Goal: Task Accomplishment & Management: Manage account settings

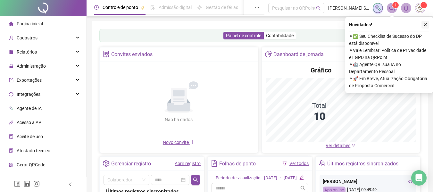
click at [427, 24] on icon "close" at bounding box center [426, 25] width 4 height 4
click at [427, 24] on div "Painel de controle Contabilidade Convites enviados Não há dados Não há dados No…" at bounding box center [260, 151] width 337 height 261
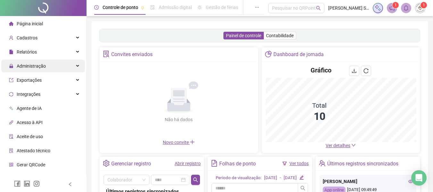
click at [71, 67] on div "Administração" at bounding box center [43, 66] width 84 height 13
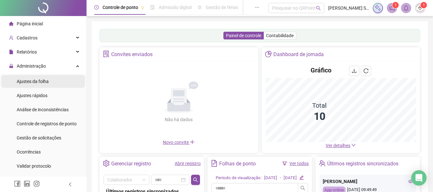
click at [55, 83] on li "Ajustes da folha" at bounding box center [43, 81] width 84 height 13
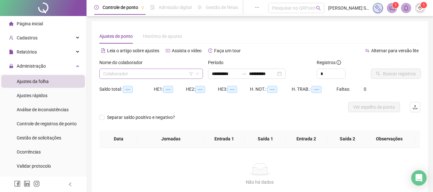
type input "**********"
click at [175, 73] on input "search" at bounding box center [148, 74] width 90 height 10
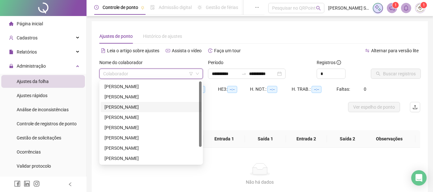
click at [167, 108] on div "[PERSON_NAME]" at bounding box center [151, 107] width 93 height 7
drag, startPoint x: 167, startPoint y: 108, endPoint x: 194, endPoint y: 104, distance: 27.5
click at [167, 108] on div at bounding box center [219, 107] width 241 height 10
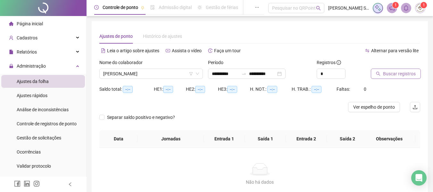
click at [391, 73] on span "Buscar registros" at bounding box center [399, 73] width 33 height 7
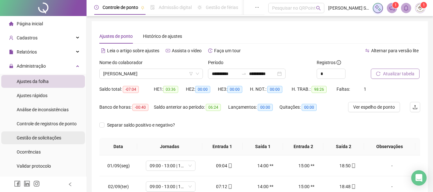
click at [21, 134] on div "Gestão de solicitações" at bounding box center [39, 138] width 45 height 13
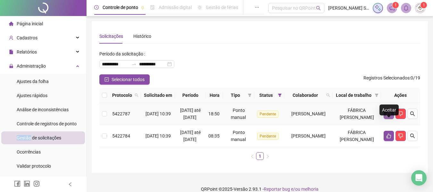
click at [392, 119] on button "button" at bounding box center [389, 114] width 10 height 10
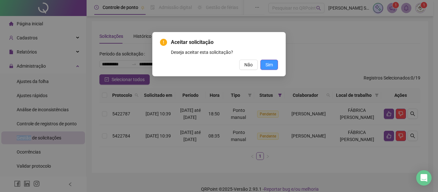
click at [270, 64] on span "Sim" at bounding box center [269, 64] width 7 height 7
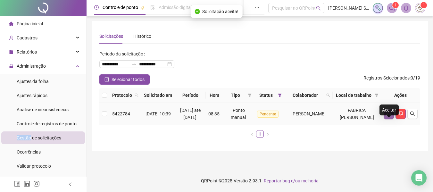
click at [389, 116] on icon "like" at bounding box center [389, 114] width 4 height 5
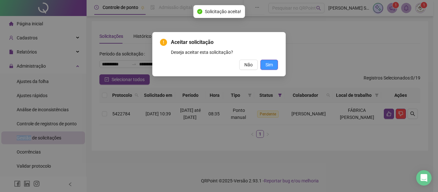
click at [266, 65] on span "Sim" at bounding box center [269, 64] width 7 height 7
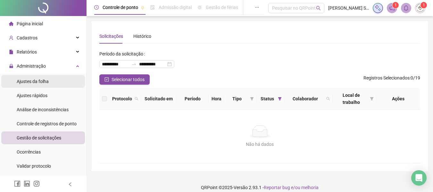
click at [48, 80] on span "Ajustes da folha" at bounding box center [33, 81] width 32 height 5
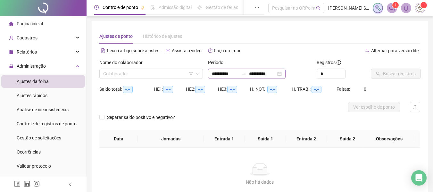
click at [286, 76] on div "**********" at bounding box center [247, 74] width 78 height 10
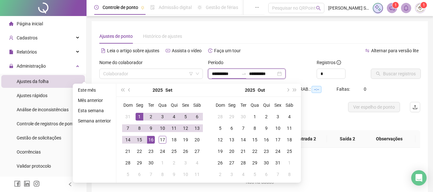
click at [270, 75] on input "**********" at bounding box center [262, 73] width 27 height 7
type input "**********"
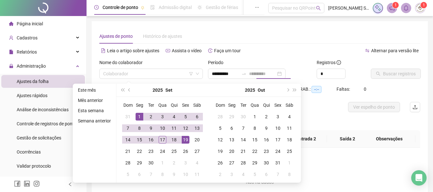
click at [188, 139] on div "19" at bounding box center [186, 140] width 8 height 8
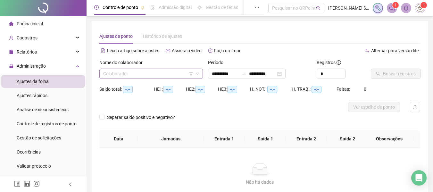
click at [162, 77] on input "search" at bounding box center [148, 74] width 90 height 10
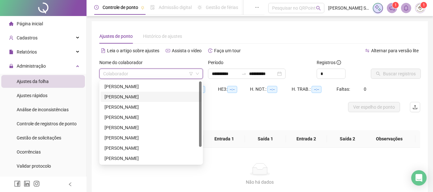
click at [162, 96] on div "[PERSON_NAME]" at bounding box center [151, 96] width 93 height 7
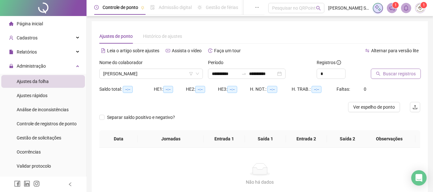
click at [386, 73] on span "Buscar registros" at bounding box center [399, 73] width 33 height 7
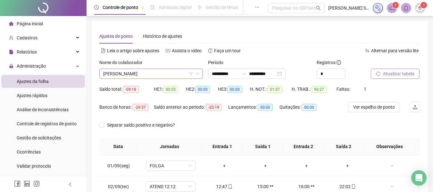
click at [147, 73] on span "[PERSON_NAME]" at bounding box center [151, 74] width 96 height 10
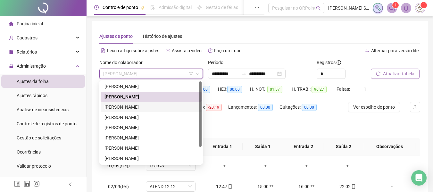
click at [133, 109] on div "[PERSON_NAME]" at bounding box center [151, 107] width 93 height 7
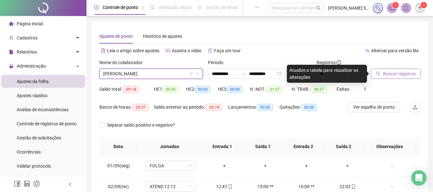
click at [390, 74] on span "Buscar registros" at bounding box center [399, 73] width 33 height 7
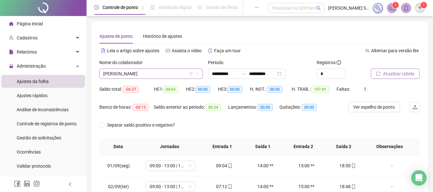
click at [170, 72] on span "[PERSON_NAME]" at bounding box center [151, 74] width 96 height 10
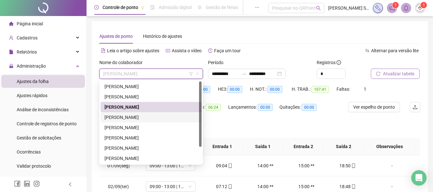
click at [135, 116] on div "[PERSON_NAME]" at bounding box center [151, 117] width 93 height 7
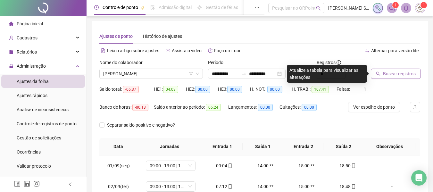
click at [388, 73] on span "Buscar registros" at bounding box center [399, 73] width 33 height 7
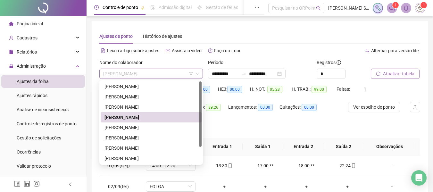
click at [150, 74] on span "[PERSON_NAME]" at bounding box center [151, 74] width 96 height 10
click at [122, 125] on div "[PERSON_NAME]" at bounding box center [151, 127] width 93 height 7
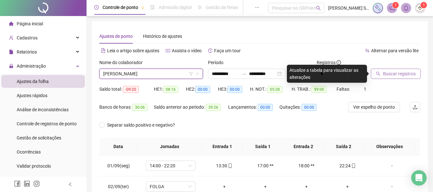
click at [411, 74] on span "Buscar registros" at bounding box center [399, 73] width 33 height 7
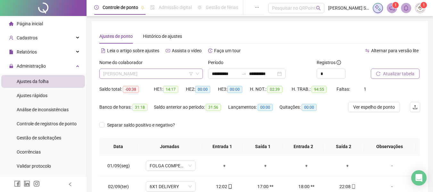
click at [163, 74] on span "[PERSON_NAME]" at bounding box center [151, 74] width 96 height 10
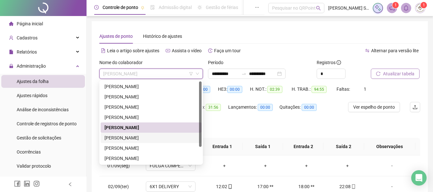
click at [146, 135] on div "[PERSON_NAME]" at bounding box center [151, 137] width 93 height 7
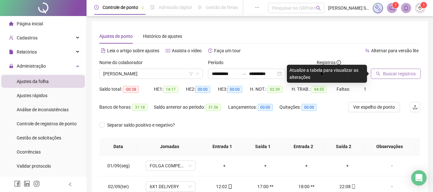
click at [392, 74] on span "Buscar registros" at bounding box center [399, 73] width 33 height 7
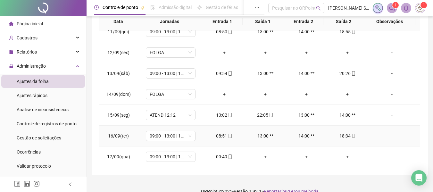
scroll to position [136, 0]
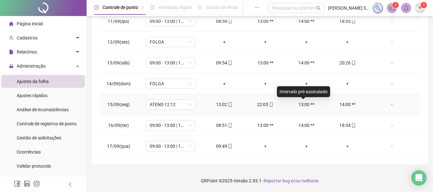
click at [303, 107] on div "13:00 **" at bounding box center [306, 104] width 31 height 7
click at [302, 102] on div "13:00 **" at bounding box center [306, 104] width 31 height 7
click at [307, 94] on div "Intervalo pré-assinalado" at bounding box center [303, 91] width 53 height 11
click at [387, 106] on div "-" at bounding box center [392, 104] width 38 height 7
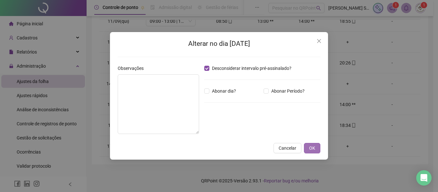
click at [311, 151] on span "OK" at bounding box center [312, 148] width 6 height 7
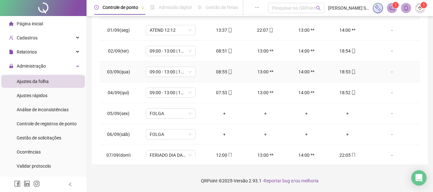
scroll to position [0, 0]
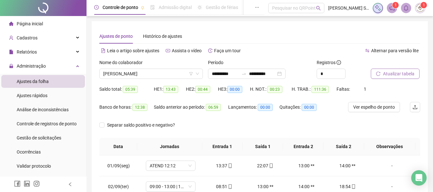
click at [405, 74] on span "Atualizar tabela" at bounding box center [398, 73] width 31 height 7
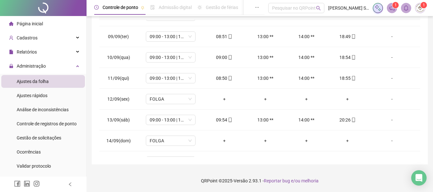
scroll to position [218, 0]
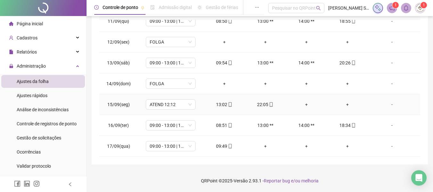
click at [305, 104] on div "+" at bounding box center [306, 104] width 31 height 7
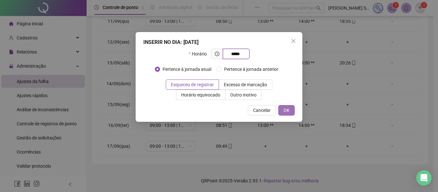
type input "*****"
click at [291, 109] on button "OK" at bounding box center [287, 110] width 16 height 10
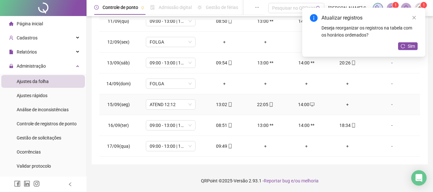
click at [343, 105] on div "+" at bounding box center [347, 104] width 31 height 7
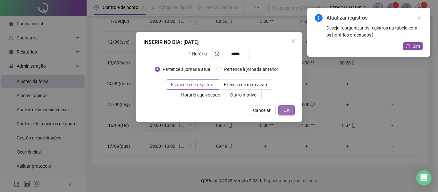
type input "*****"
click at [285, 111] on span "OK" at bounding box center [287, 110] width 6 height 7
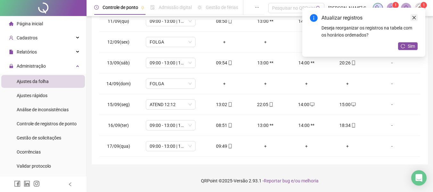
click at [416, 17] on icon "close" at bounding box center [414, 17] width 4 height 4
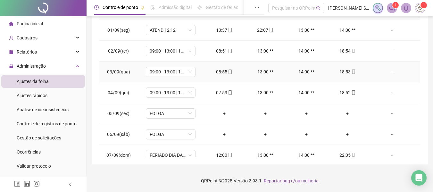
scroll to position [0, 0]
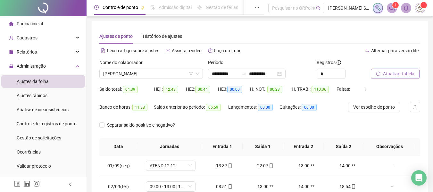
click at [383, 73] on span "Atualizar tabela" at bounding box center [398, 73] width 31 height 7
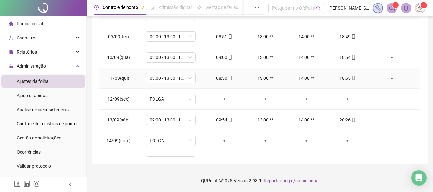
scroll to position [218, 0]
